Goal: Task Accomplishment & Management: Manage account settings

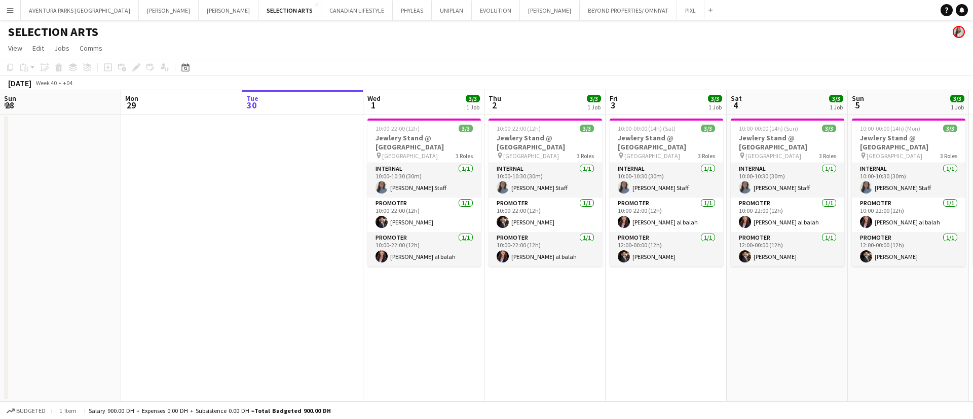
scroll to position [0, 325]
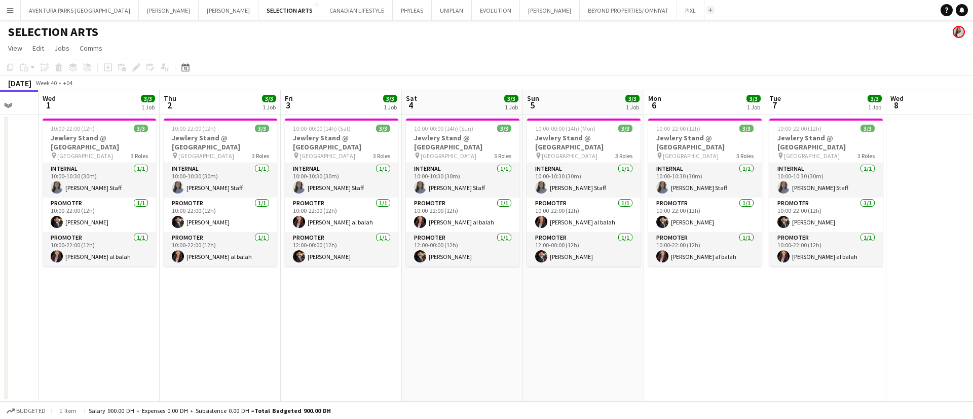
click at [708, 11] on app-icon "Add" at bounding box center [710, 10] width 4 height 4
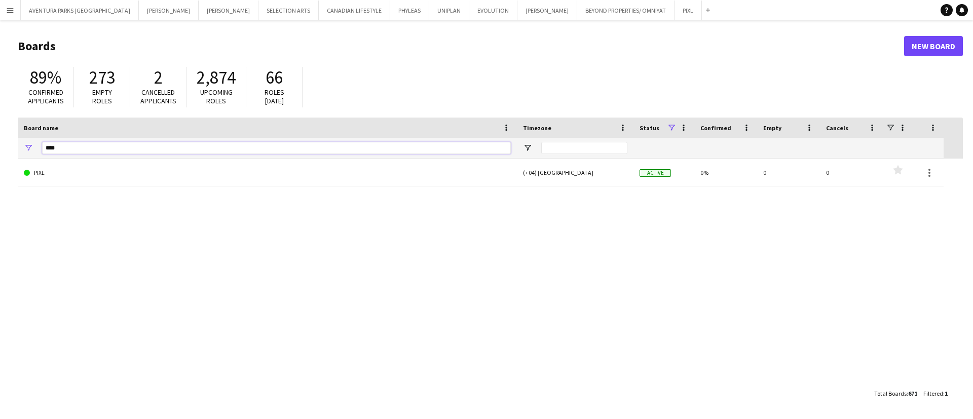
drag, startPoint x: 59, startPoint y: 151, endPoint x: 36, endPoint y: 156, distance: 23.2
click at [36, 156] on div "****" at bounding box center [267, 148] width 499 height 20
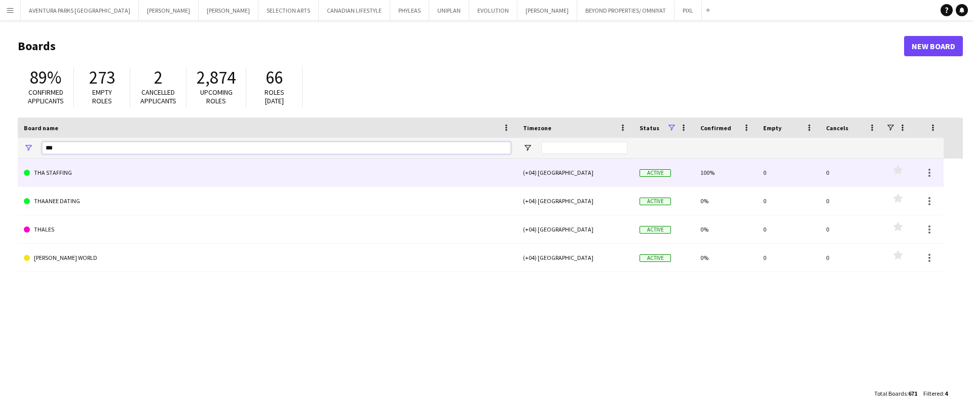
type input "***"
click at [54, 168] on link "THA STAFFING" at bounding box center [267, 173] width 487 height 28
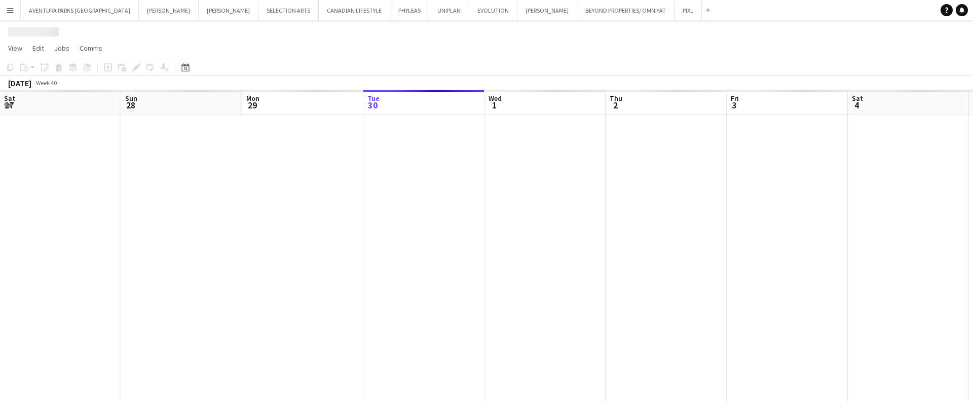
scroll to position [0, 242]
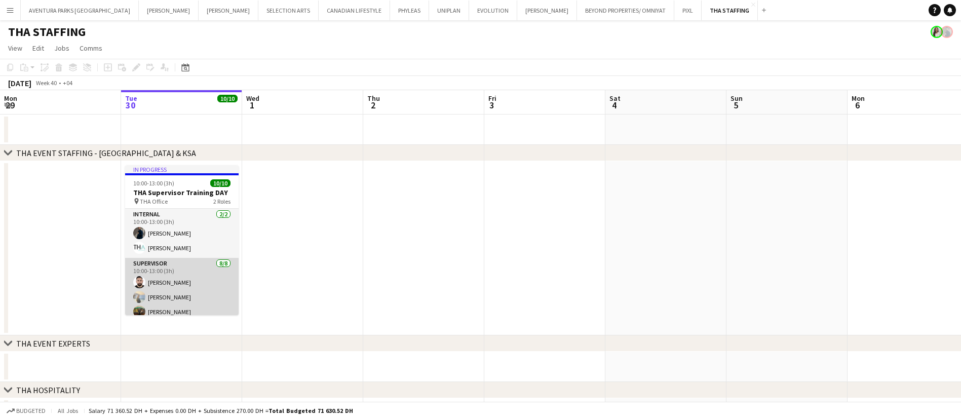
click at [197, 268] on app-card-role "Supervisor 8/8 10:00-13:00 (3h) Moustafa Hamada Daria Burdiuk Moemen Ahmed Barb…" at bounding box center [181, 326] width 113 height 137
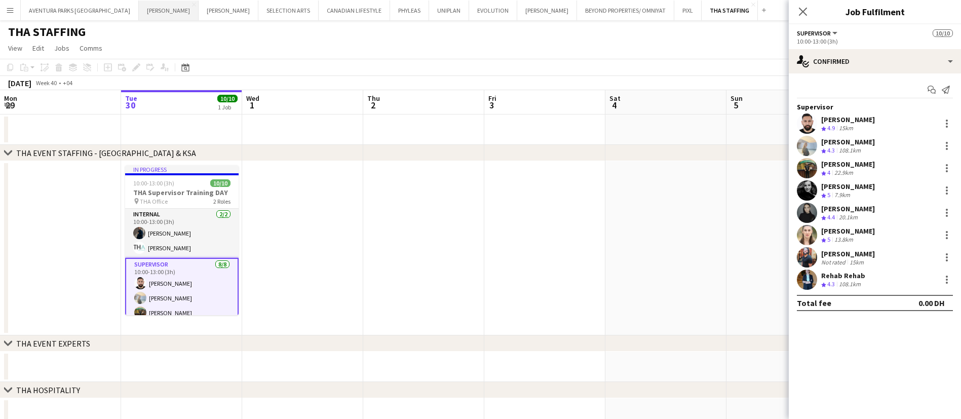
click at [139, 1] on button "JACK MORTON Close" at bounding box center [169, 11] width 60 height 20
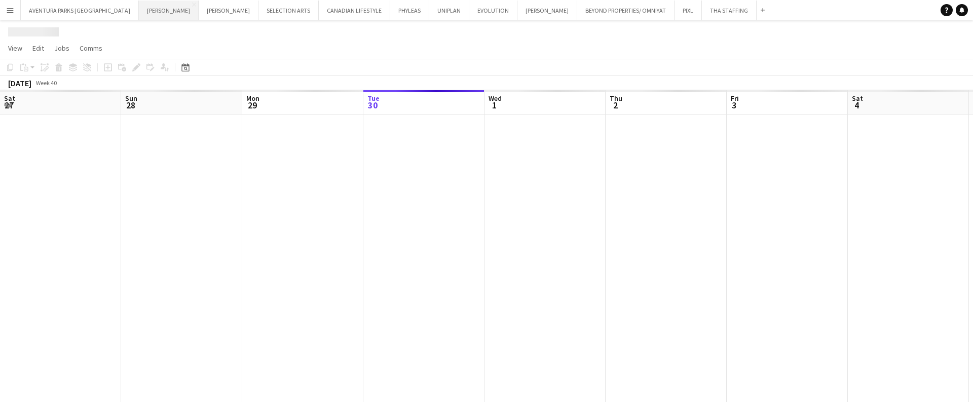
scroll to position [0, 242]
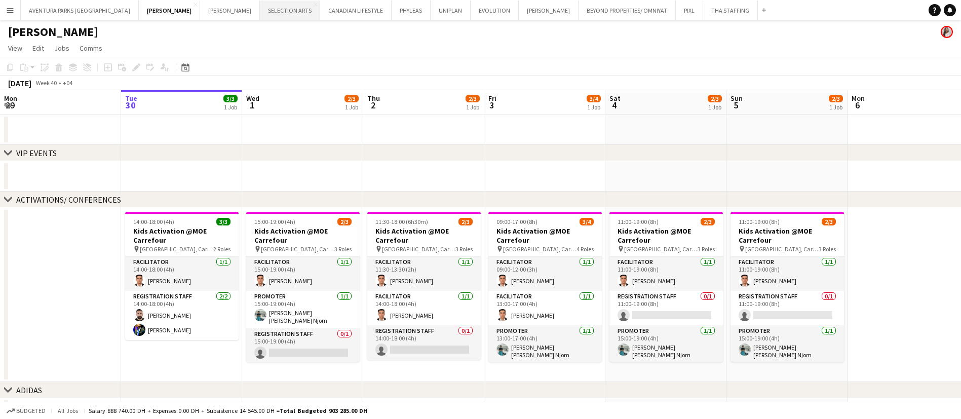
click at [260, 13] on button "SELECTION ARTS Close" at bounding box center [290, 11] width 60 height 20
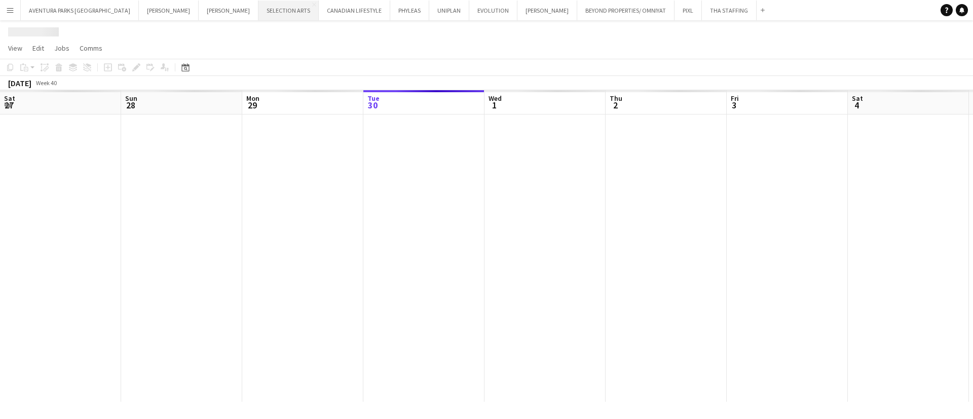
scroll to position [0, 242]
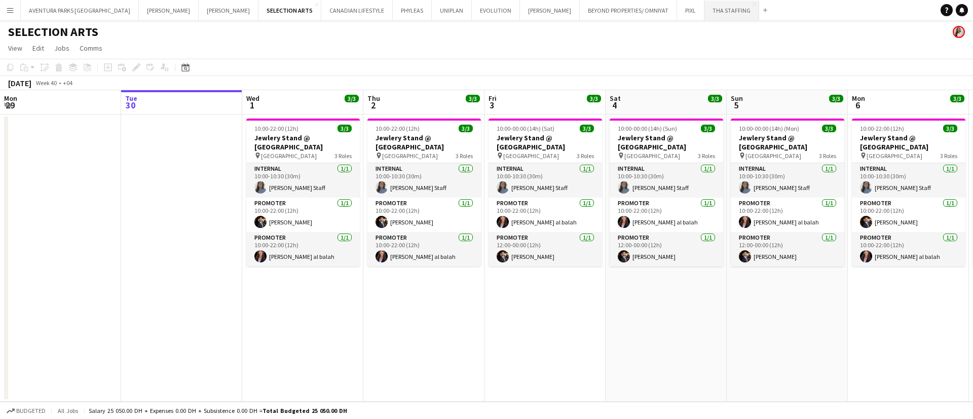
click at [704, 10] on button "THA STAFFING Close" at bounding box center [731, 11] width 55 height 20
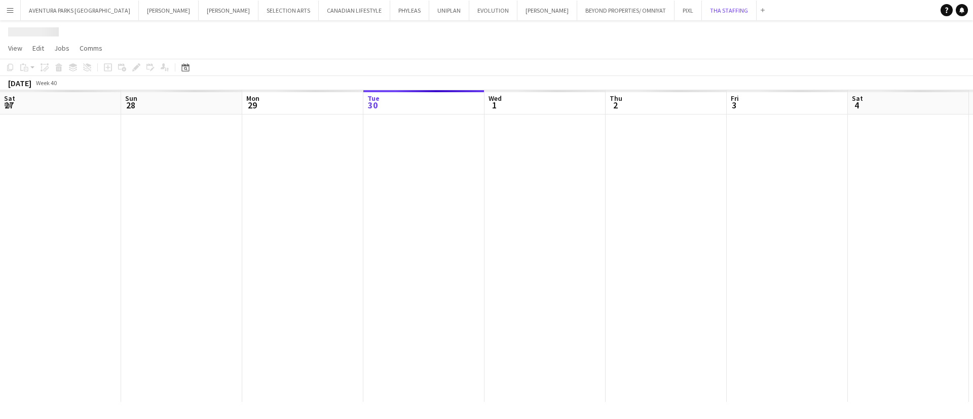
scroll to position [0, 242]
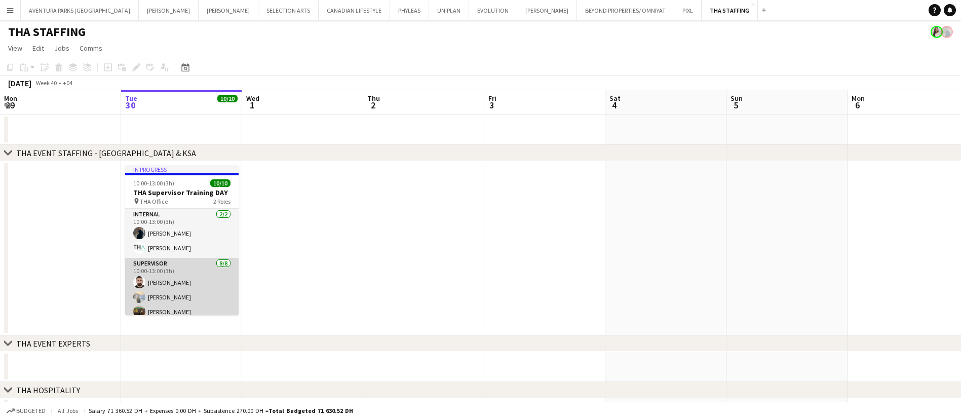
click at [195, 274] on app-card-role "Supervisor 8/8 10:00-13:00 (3h) Moustafa Hamada Daria Burdiuk Moemen Ahmed Barb…" at bounding box center [181, 326] width 113 height 137
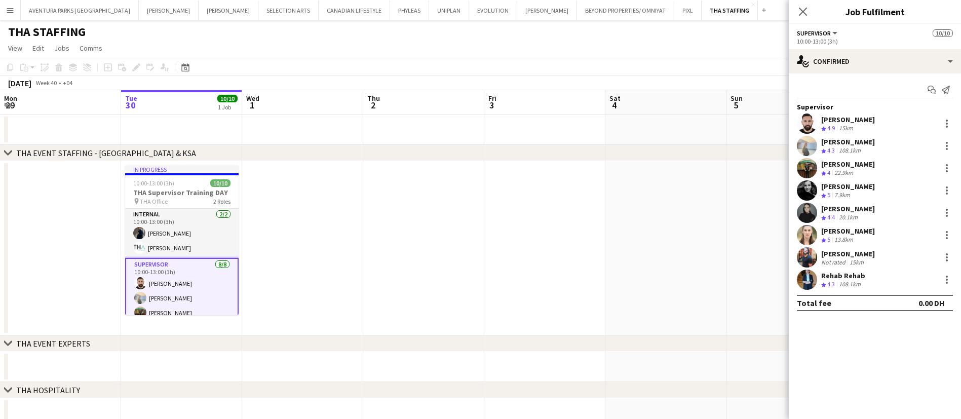
click at [810, 250] on app-user-avatar at bounding box center [807, 257] width 20 height 20
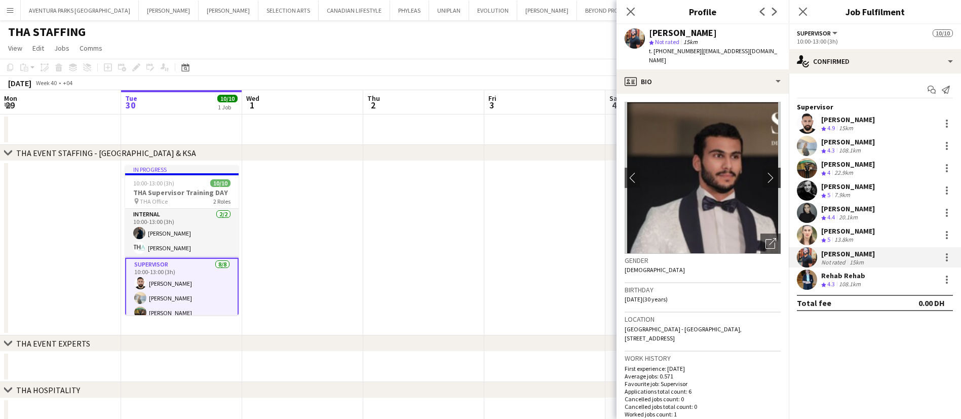
click at [765, 172] on app-icon "chevron-right" at bounding box center [773, 177] width 16 height 11
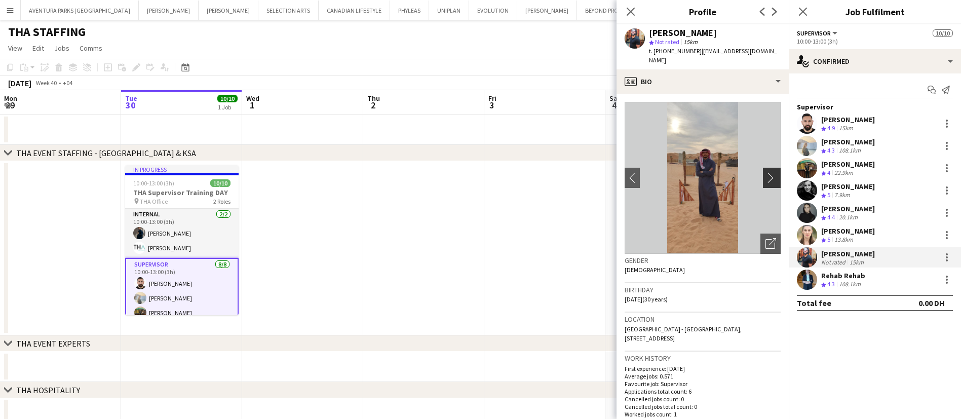
click at [765, 172] on app-icon "chevron-right" at bounding box center [773, 177] width 16 height 11
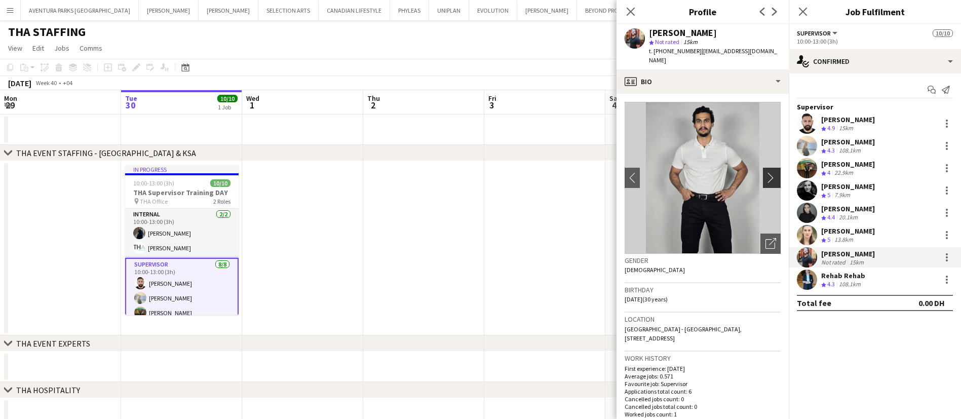
click at [765, 172] on app-icon "chevron-right" at bounding box center [773, 177] width 16 height 11
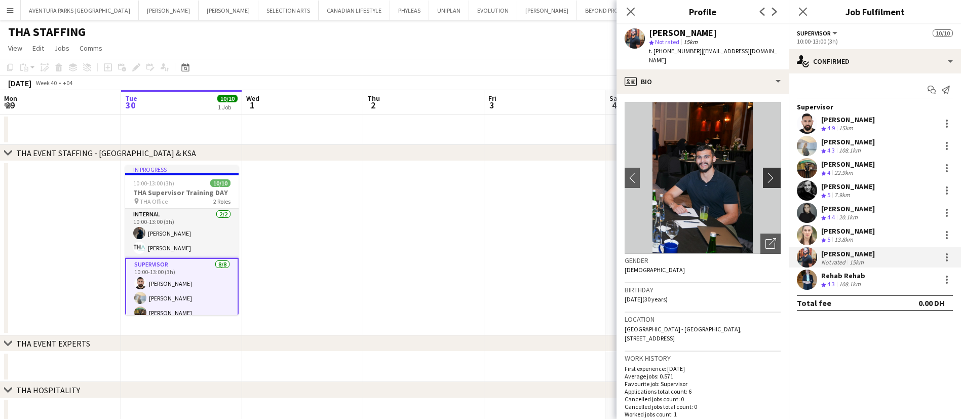
click at [765, 172] on app-icon "chevron-right" at bounding box center [773, 177] width 16 height 11
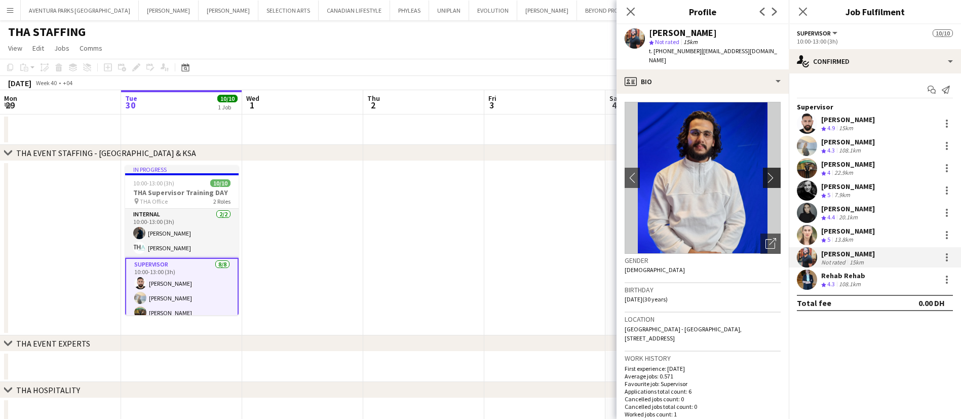
click at [765, 172] on app-icon "chevron-right" at bounding box center [773, 177] width 16 height 11
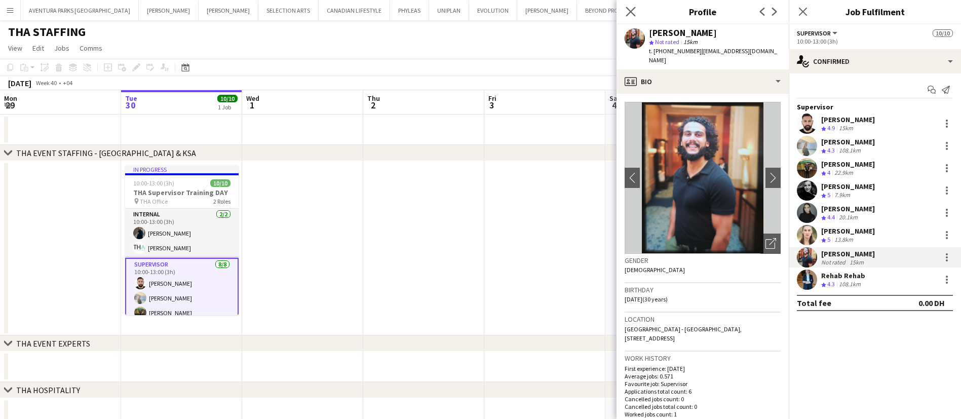
click at [638, 13] on app-icon "Close pop-in" at bounding box center [631, 12] width 15 height 15
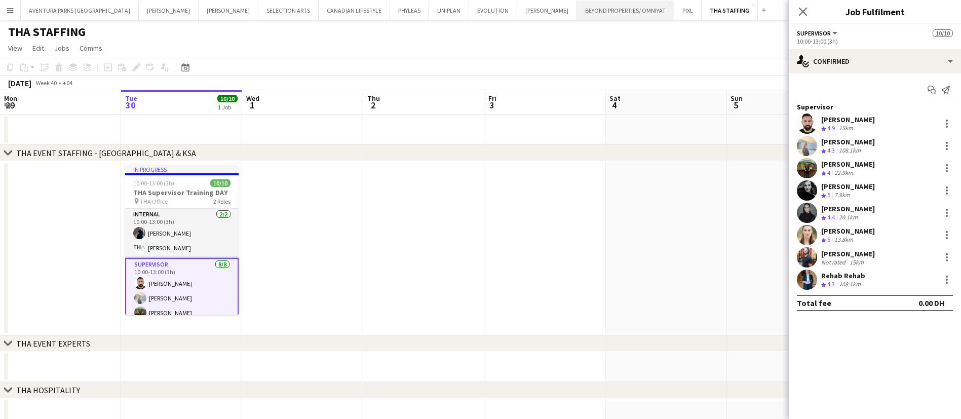
click at [577, 10] on button "BEYOND PROPERTIES/ OMNIYAT Close" at bounding box center [625, 11] width 97 height 20
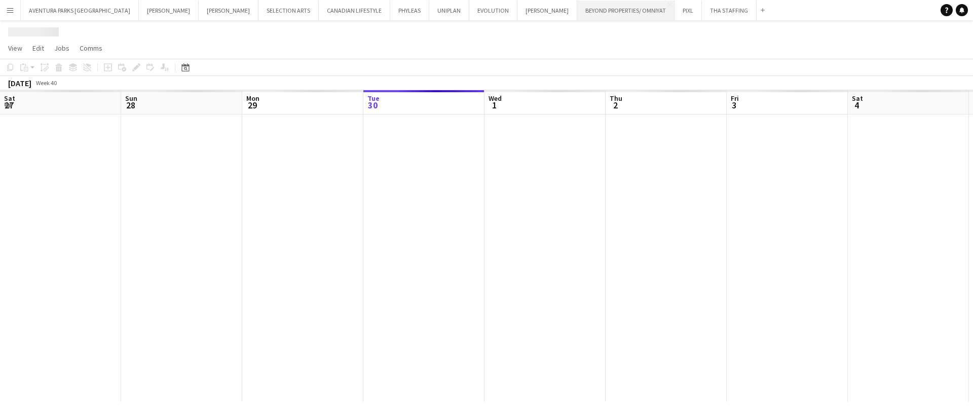
scroll to position [0, 242]
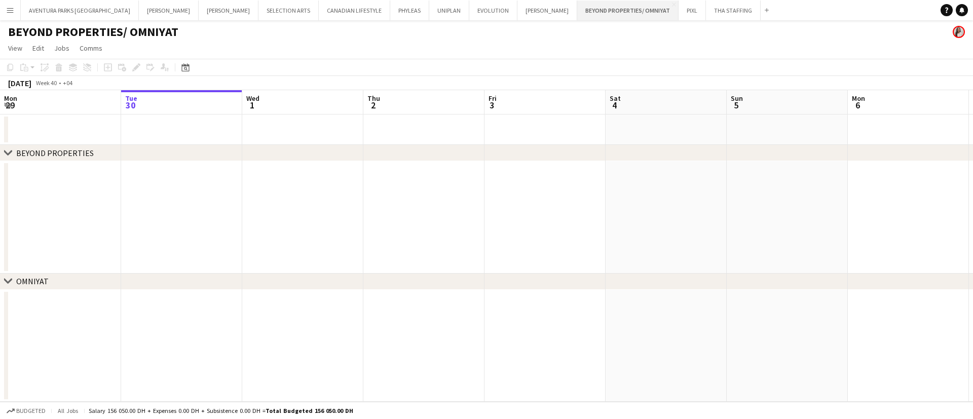
click at [577, 1] on button "BEYOND PROPERTIES/ OMNIYAT Close" at bounding box center [627, 11] width 101 height 20
click at [59, 13] on button "AVENTURA PARKS DUBAI Close" at bounding box center [80, 11] width 118 height 20
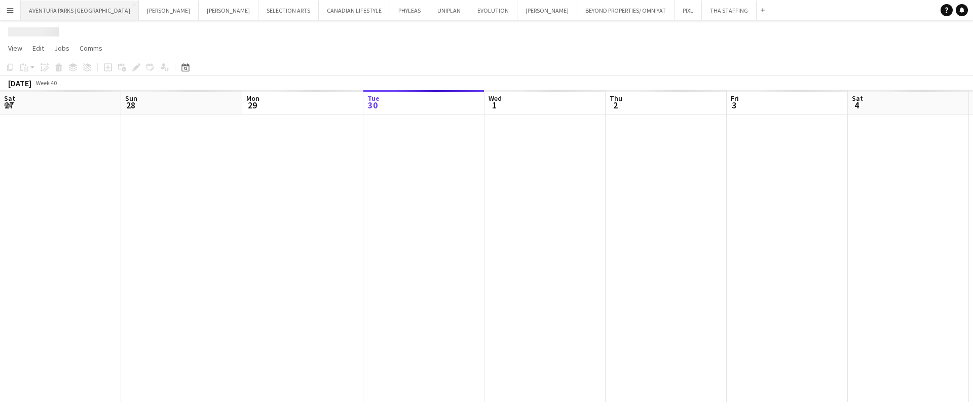
scroll to position [0, 242]
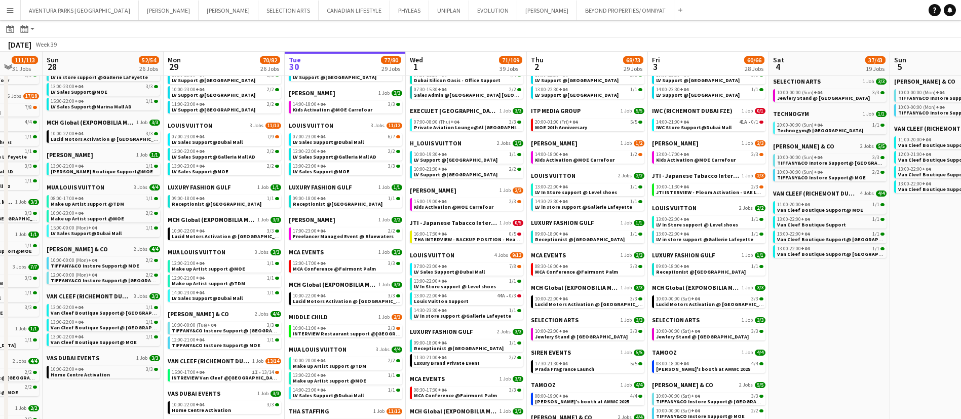
scroll to position [353, 0]
